Goal: Task Accomplishment & Management: Use online tool/utility

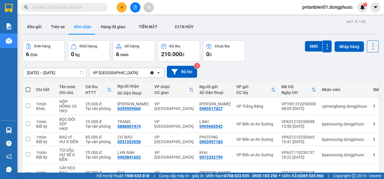
click at [121, 6] on icon "plus" at bounding box center [122, 7] width 4 height 4
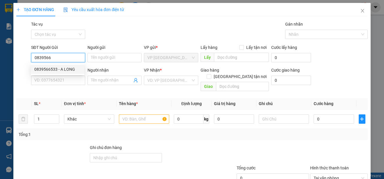
click at [67, 69] on div "0839566533 - A LONG" at bounding box center [57, 69] width 46 height 6
type input "0839566533"
type input "A LONG"
type input "0707633492"
type input "SANG"
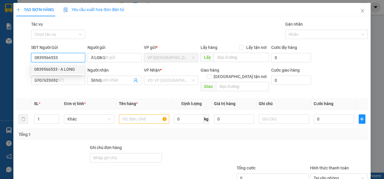
type input "25.000"
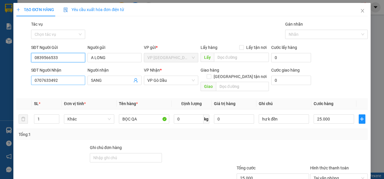
type input "0839566533"
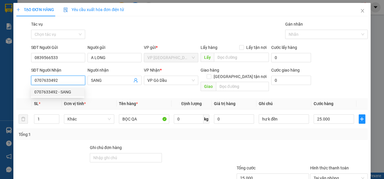
drag, startPoint x: 72, startPoint y: 79, endPoint x: 0, endPoint y: 70, distance: 72.6
click at [0, 70] on div "TẠO ĐƠN HÀNG Yêu cầu xuất hóa đơn điện tử Transit Pickup Surcharge Ids Transit …" at bounding box center [192, 89] width 384 height 179
type input "0917728276"
click at [62, 91] on div "0917728276 - [GEOGRAPHIC_DATA]" at bounding box center [66, 92] width 65 height 6
type input "[PERSON_NAME]"
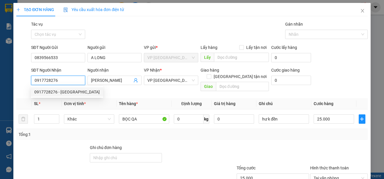
type input "20.000"
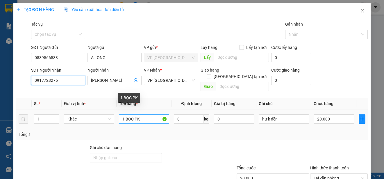
type input "0917728276"
click at [141, 116] on input "1 BỌC PK" at bounding box center [144, 118] width 50 height 9
type input "1 BỌC PK"
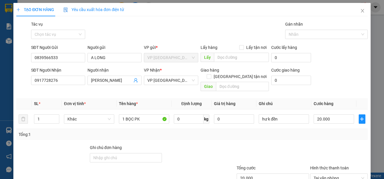
click at [255, 147] on div at bounding box center [272, 154] width 73 height 20
click at [329, 114] on input "20.000" at bounding box center [333, 118] width 40 height 9
click at [317, 136] on div "Transit Pickup Surcharge Ids Transit Deliver Surcharge Ids Transit Deliver Surc…" at bounding box center [191, 115] width 351 height 189
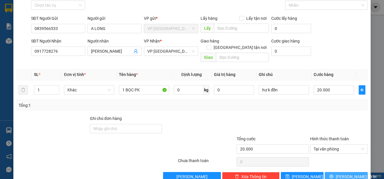
click at [347, 173] on span "[PERSON_NAME] và In" at bounding box center [355, 176] width 41 height 6
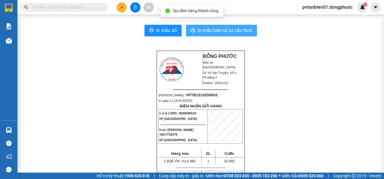
click at [212, 31] on span "In mẫu biên lai tự cấu hình" at bounding box center [224, 30] width 55 height 7
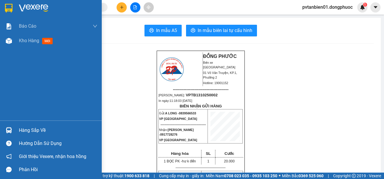
click at [11, 132] on img at bounding box center [9, 130] width 6 height 6
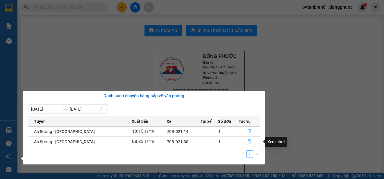
click at [247, 140] on icon "file-done" at bounding box center [249, 141] width 4 height 4
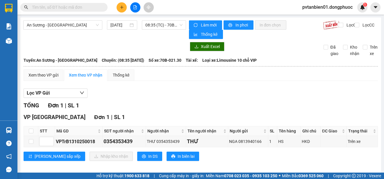
scroll to position [5, 0]
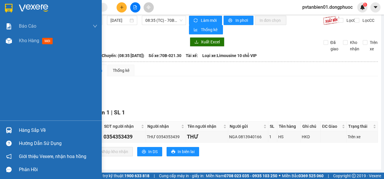
click at [18, 129] on div "Hàng sắp về" at bounding box center [51, 129] width 102 height 13
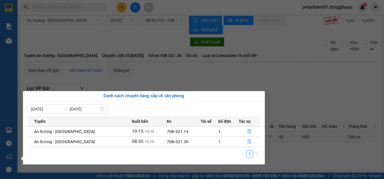
click at [291, 86] on section "Kết quả tìm kiếm ( 0 ) Bộ lọc Ngày tạo đơn gần nhất No Data pvtanbien01.dongphu…" at bounding box center [192, 89] width 384 height 179
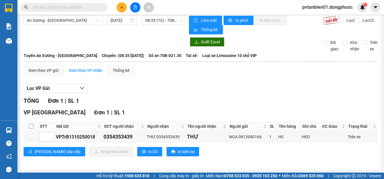
click at [32, 124] on input "checkbox" at bounding box center [31, 126] width 5 height 5
checkbox input "true"
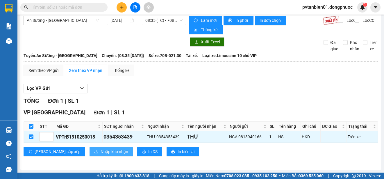
click at [100, 149] on span "Nhập kho nhận" at bounding box center [114, 151] width 28 height 6
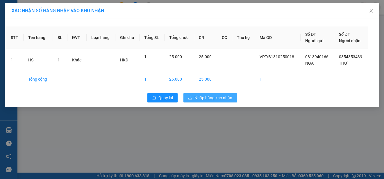
click at [217, 98] on span "Nhập hàng kho nhận" at bounding box center [213, 97] width 38 height 6
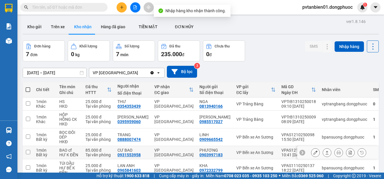
scroll to position [29, 0]
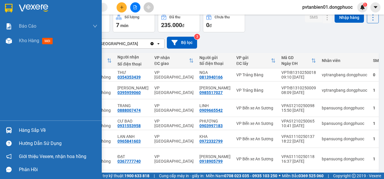
click at [19, 8] on div at bounding box center [51, 9] width 102 height 19
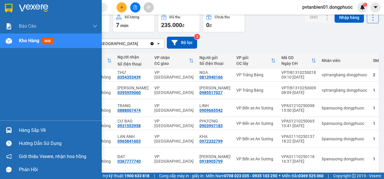
click at [22, 9] on img at bounding box center [33, 8] width 29 height 9
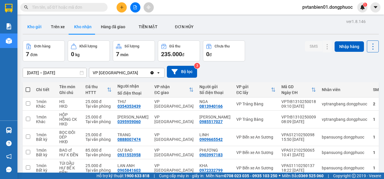
click at [39, 22] on button "Kho gửi" at bounding box center [35, 27] width 24 height 14
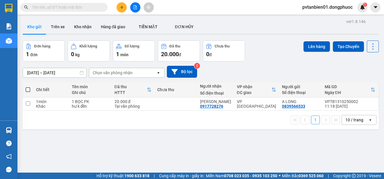
click at [28, 88] on span at bounding box center [28, 89] width 5 height 5
click at [28, 87] on input "checkbox" at bounding box center [28, 87] width 0 height 0
checkbox input "true"
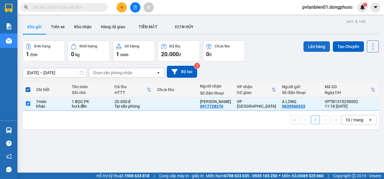
click at [305, 48] on button "Lên hàng" at bounding box center [316, 46] width 26 height 10
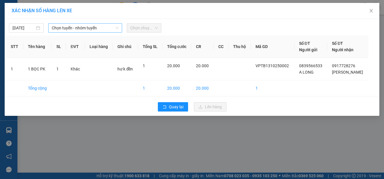
click at [89, 25] on span "Chọn tuyến - nhóm tuyến" at bounding box center [85, 28] width 67 height 9
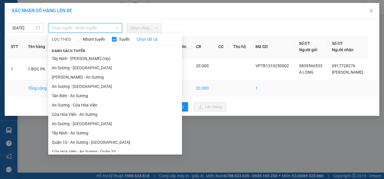
click at [65, 96] on li "Tân Biên - An Sương" at bounding box center [115, 95] width 134 height 9
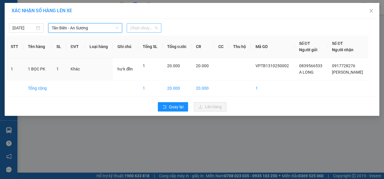
click at [136, 30] on span "Chọn chuyến" at bounding box center [144, 28] width 28 height 9
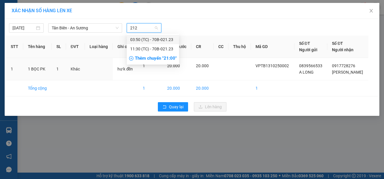
type input "2123"
click at [148, 46] on div "11:30 (TC) - 70B-021.23" at bounding box center [152, 49] width 45 height 6
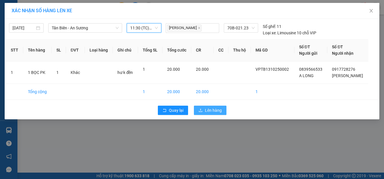
click at [217, 110] on span "Lên hàng" at bounding box center [213, 110] width 17 height 6
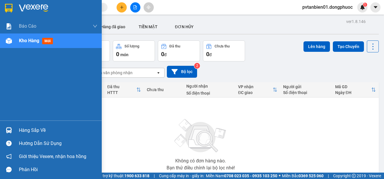
click at [31, 130] on div "Hàng sắp về" at bounding box center [58, 130] width 78 height 9
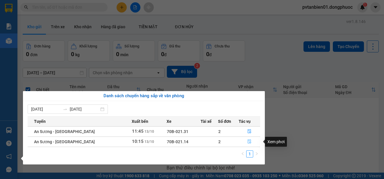
click at [247, 140] on icon "file-done" at bounding box center [248, 141] width 3 height 4
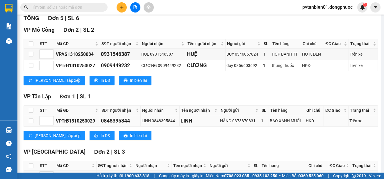
scroll to position [138, 0]
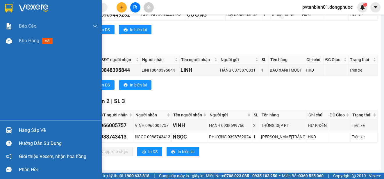
click at [17, 129] on div "Hàng sắp về" at bounding box center [51, 129] width 102 height 13
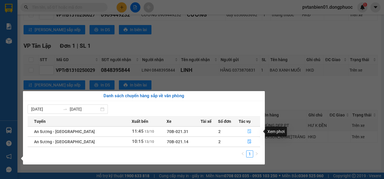
click at [247, 130] on icon "file-done" at bounding box center [249, 131] width 4 height 4
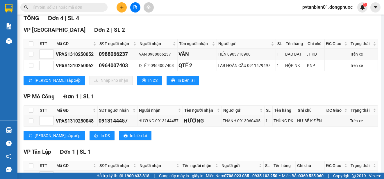
scroll to position [58, 0]
